Goal: Task Accomplishment & Management: Use online tool/utility

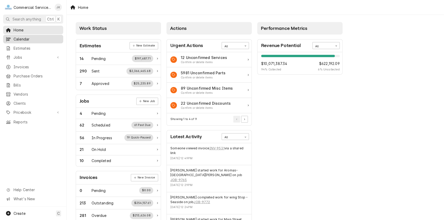
click at [33, 37] on span "Calendar" at bounding box center [37, 38] width 47 height 5
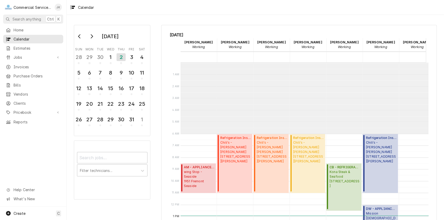
scroll to position [71, 0]
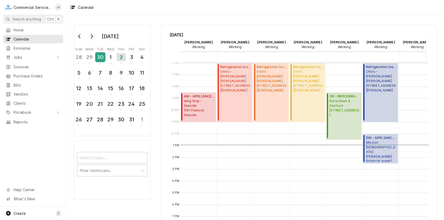
click at [99, 58] on div "30" at bounding box center [100, 57] width 9 height 9
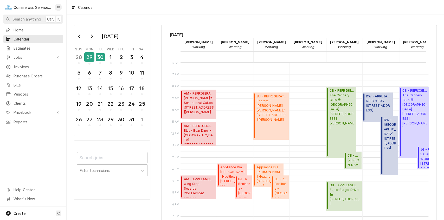
click at [87, 58] on div "29" at bounding box center [89, 57] width 9 height 9
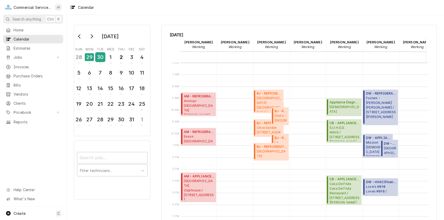
click at [102, 57] on div "30" at bounding box center [100, 57] width 9 height 9
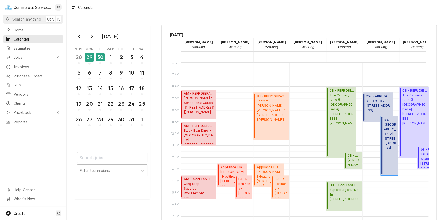
click at [388, 129] on span "Ventana Inn 48123 Highway 1, Big Sur, CA 93920" at bounding box center [389, 136] width 13 height 28
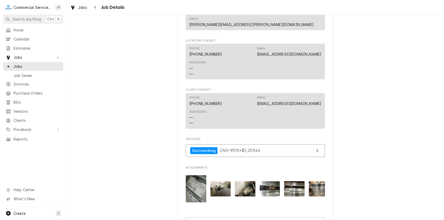
scroll to position [417, 0]
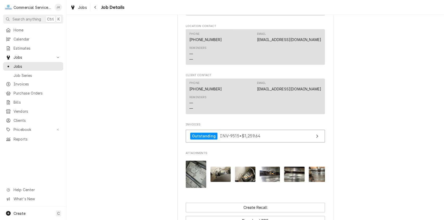
click at [196, 161] on img "Attachments" at bounding box center [196, 174] width 21 height 27
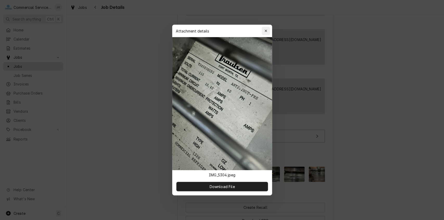
click at [266, 33] on icon "button" at bounding box center [265, 31] width 3 height 4
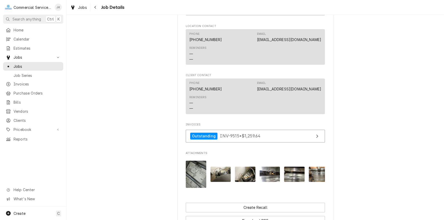
click at [220, 167] on img "Attachments" at bounding box center [220, 174] width 21 height 15
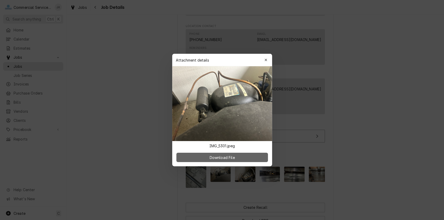
click at [227, 156] on span "Download File" at bounding box center [221, 157] width 27 height 5
click at [265, 60] on icon "button" at bounding box center [265, 60] width 2 height 2
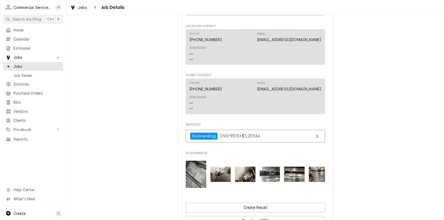
click at [246, 167] on img "Attachments" at bounding box center [245, 174] width 21 height 15
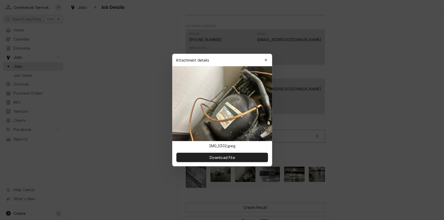
click at [246, 155] on button "Download File" at bounding box center [221, 157] width 91 height 9
click at [266, 59] on icon "button" at bounding box center [265, 60] width 2 height 2
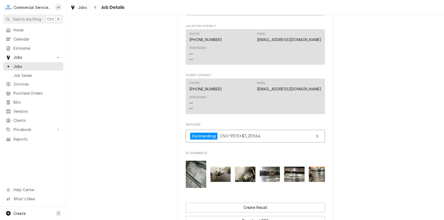
click at [226, 167] on img "Attachments" at bounding box center [220, 174] width 21 height 15
